Goal: Go to known website: Access a specific website the user already knows

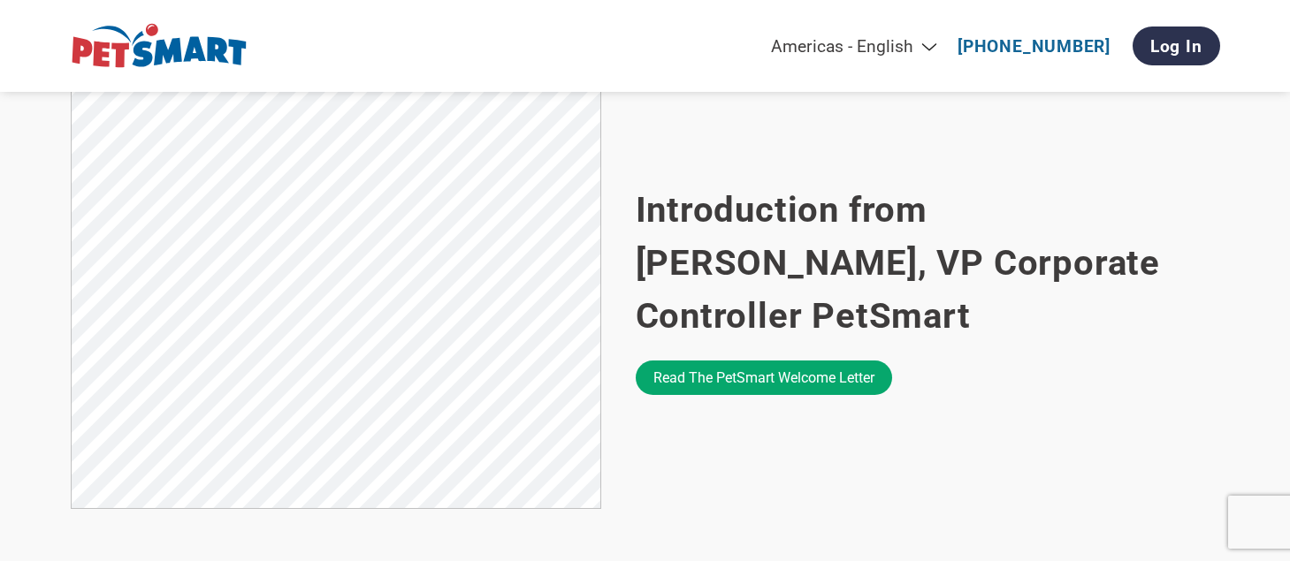
scroll to position [1109, 0]
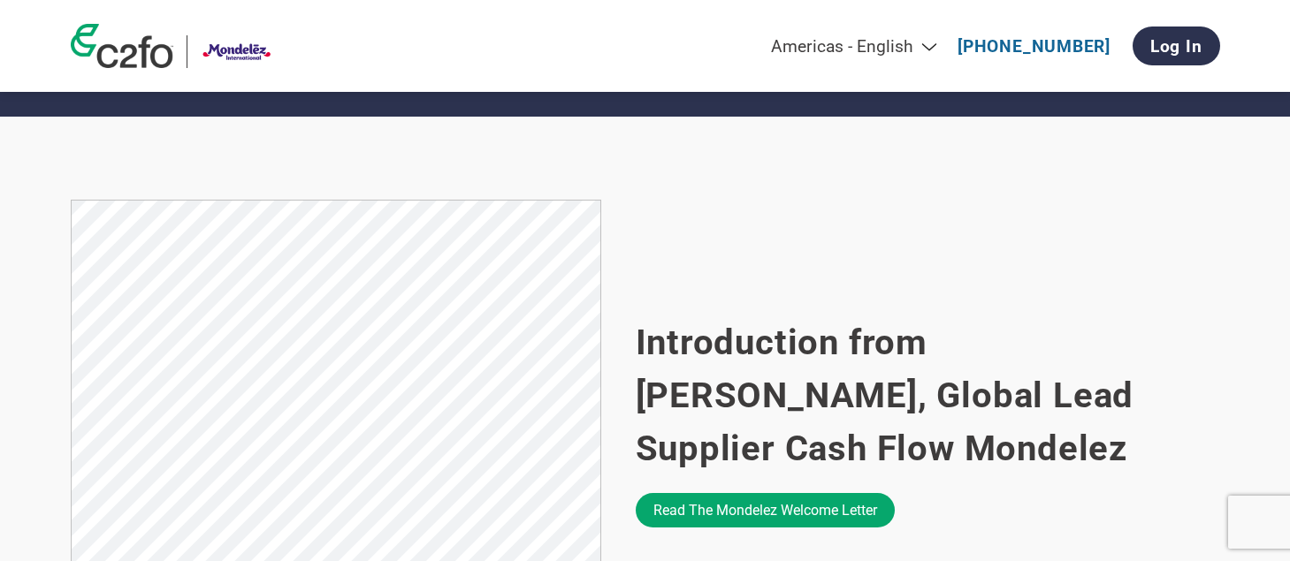
scroll to position [992, 0]
